Goal: Transaction & Acquisition: Purchase product/service

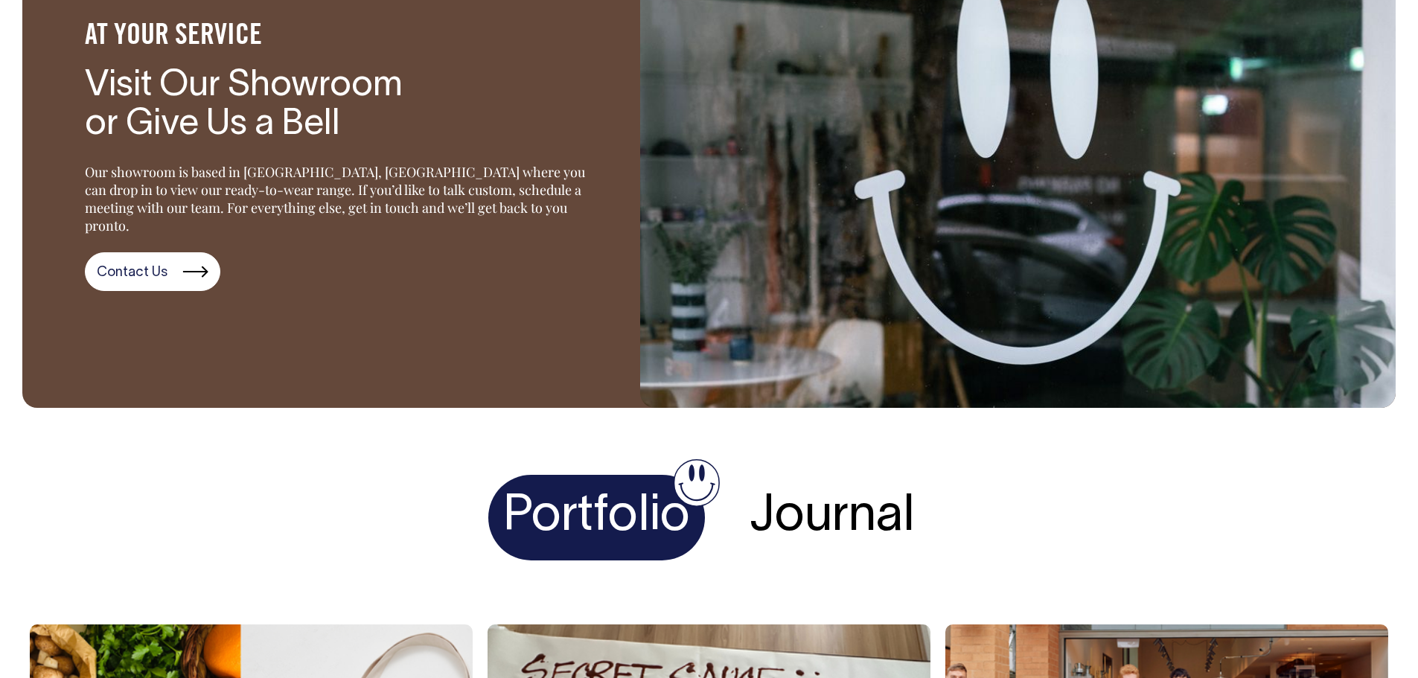
scroll to position [2463, 0]
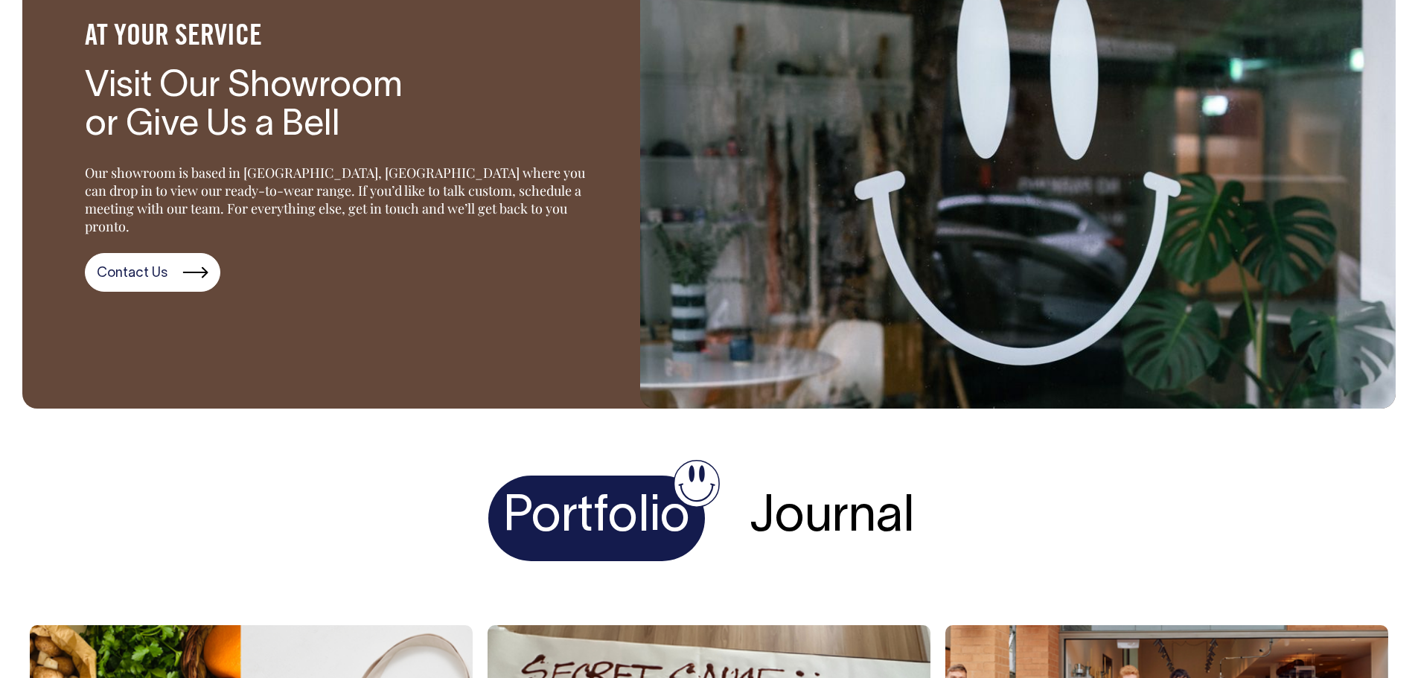
drag, startPoint x: 619, startPoint y: 511, endPoint x: 569, endPoint y: 487, distance: 55.9
click at [618, 511] on h4 "Portfolio" at bounding box center [596, 519] width 217 height 86
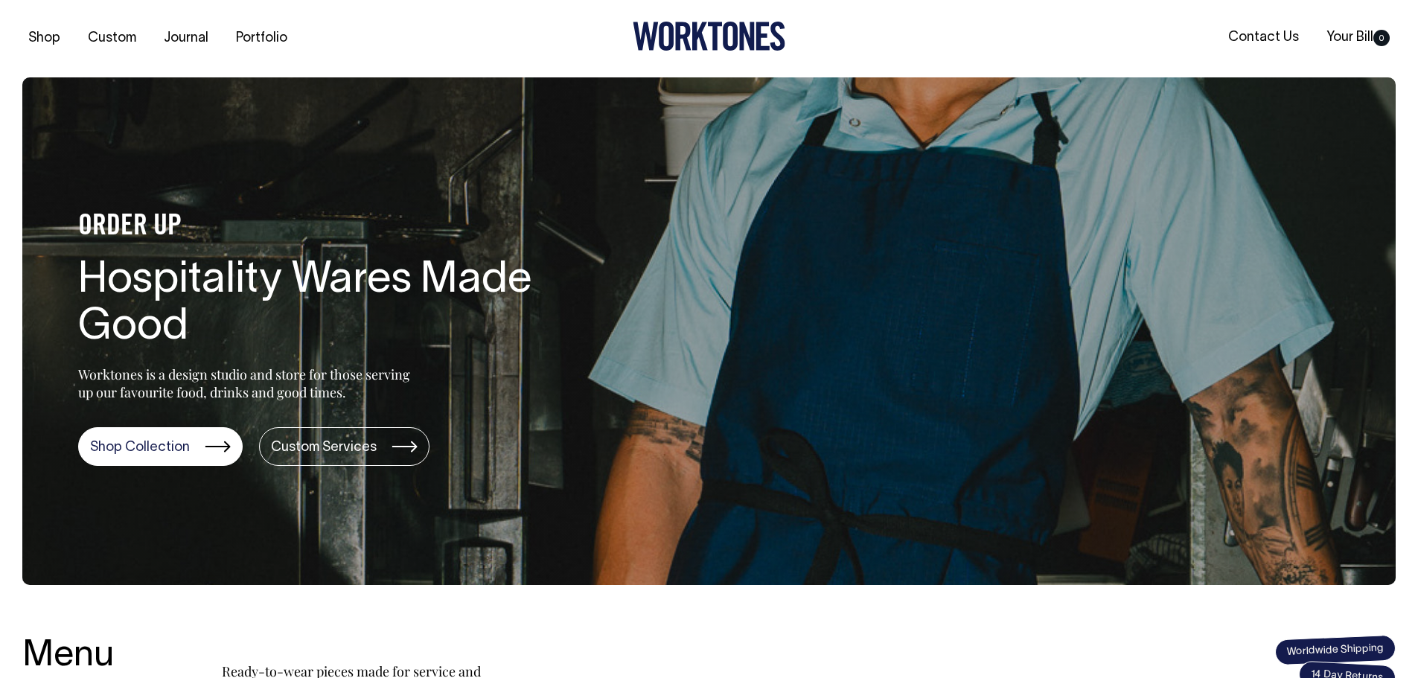
scroll to position [0, 0]
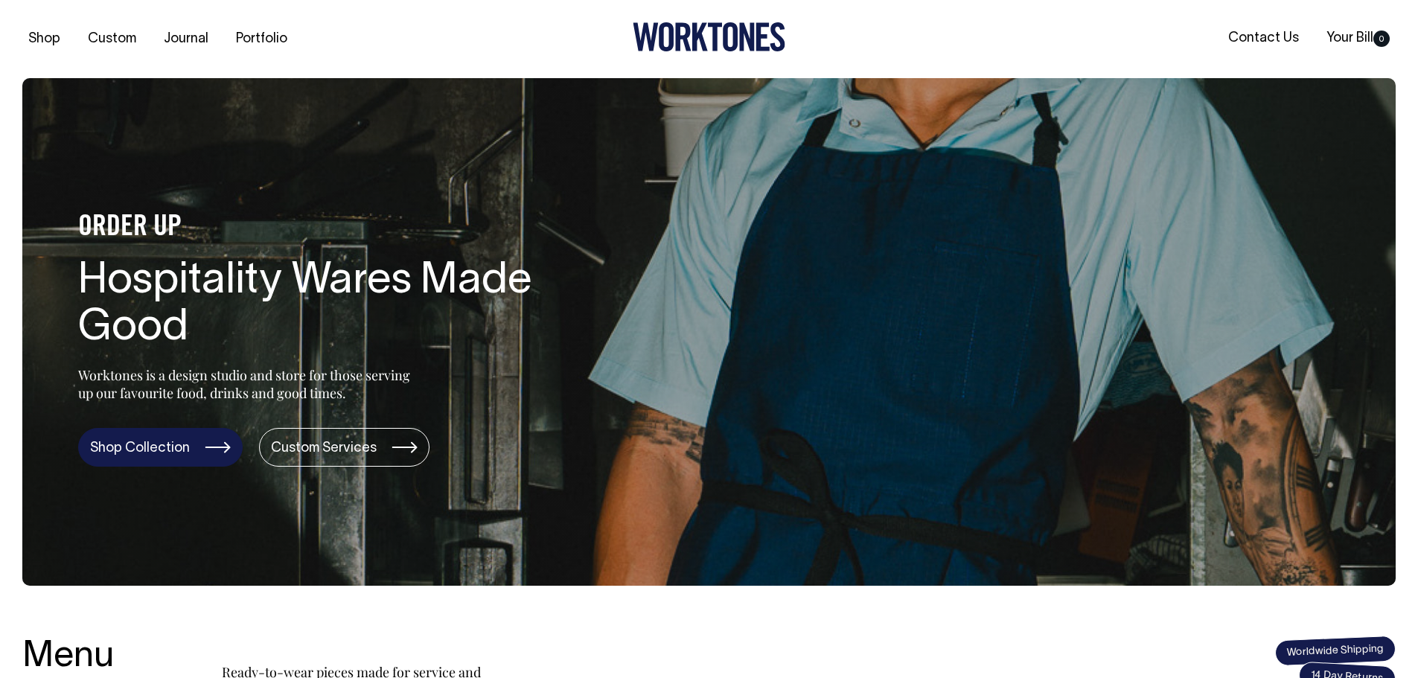
click at [169, 446] on link "Shop Collection" at bounding box center [160, 447] width 165 height 39
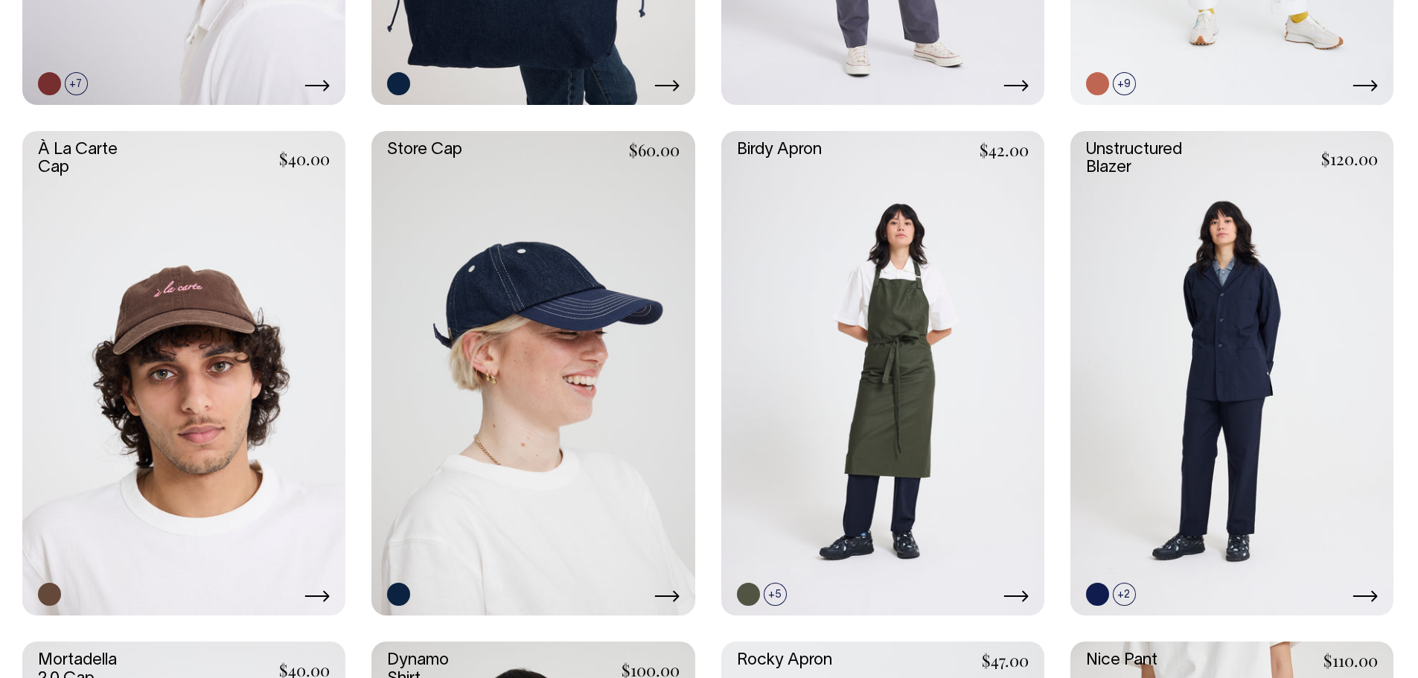
scroll to position [819, 0]
click at [881, 375] on link at bounding box center [882, 374] width 323 height 485
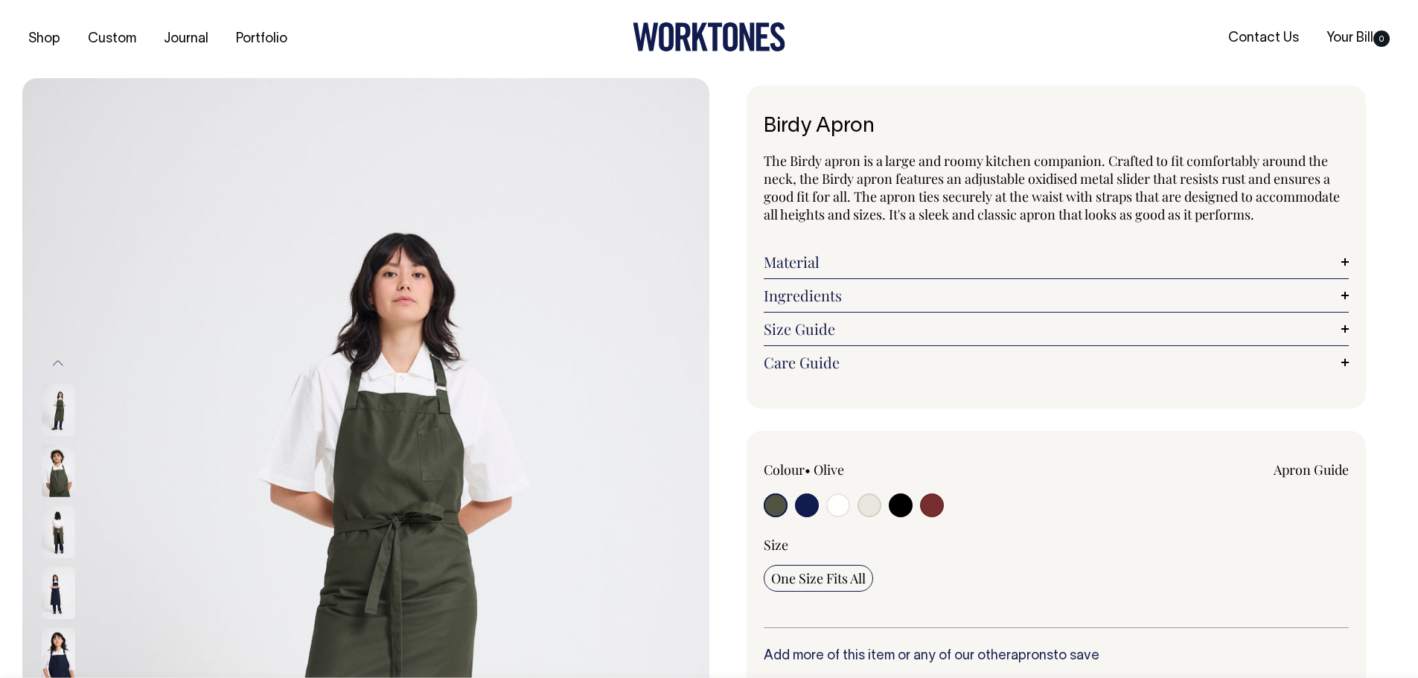
click at [977, 263] on link "Material" at bounding box center [1057, 262] width 586 height 18
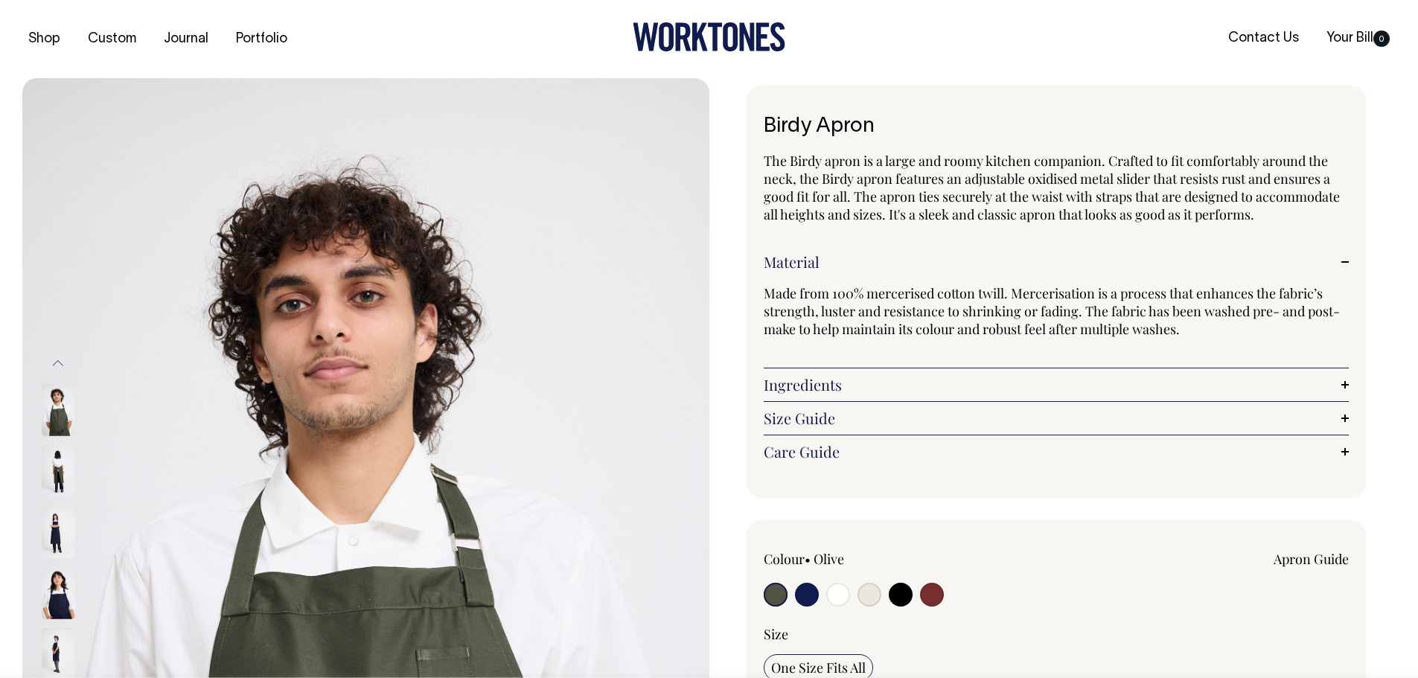
click at [875, 380] on link "Ingredients" at bounding box center [1057, 385] width 586 height 18
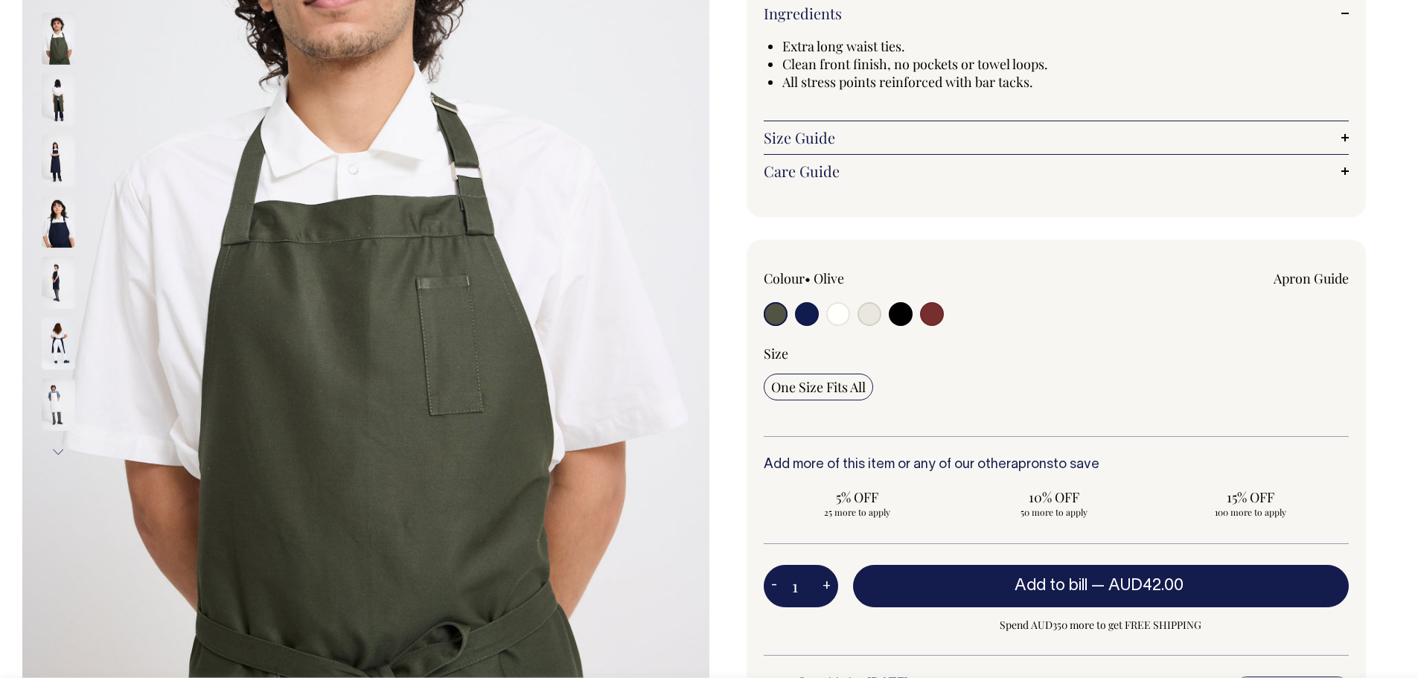
scroll to position [372, 0]
click at [773, 316] on input "radio" at bounding box center [776, 313] width 24 height 24
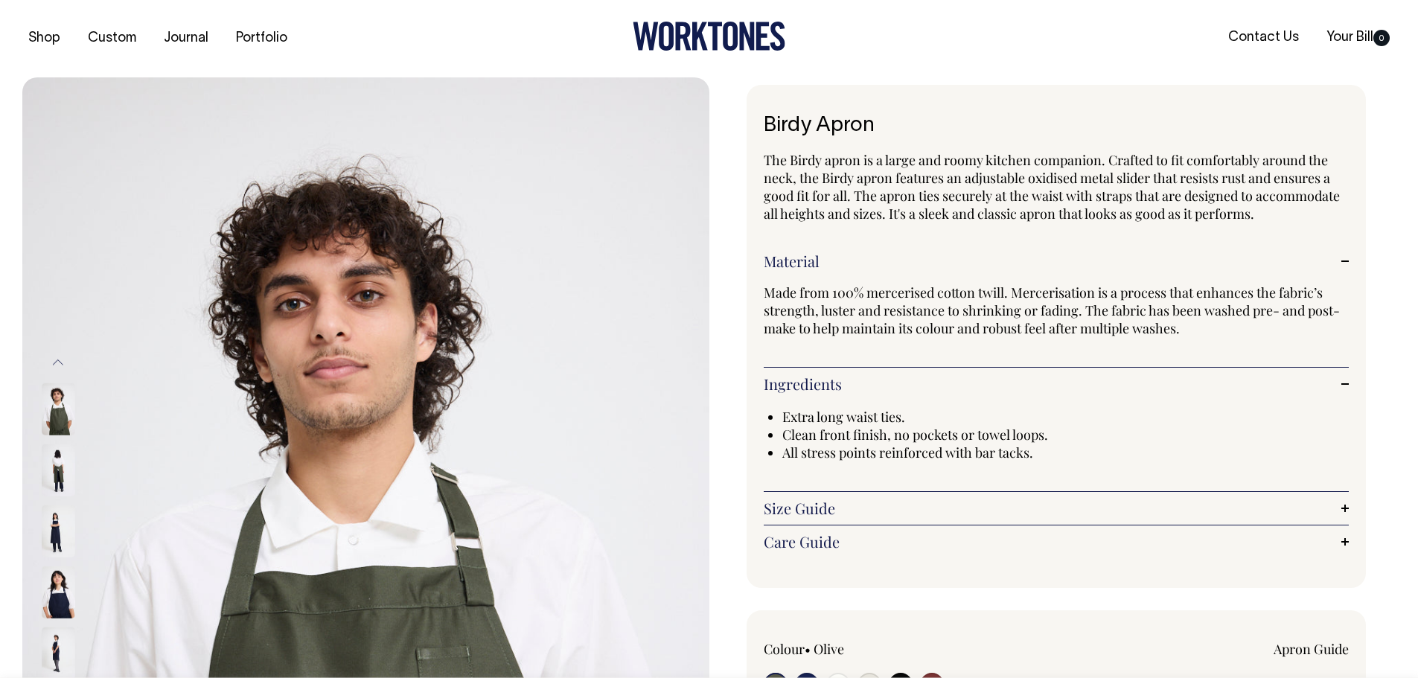
scroll to position [0, 0]
